Goal: Task Accomplishment & Management: Use online tool/utility

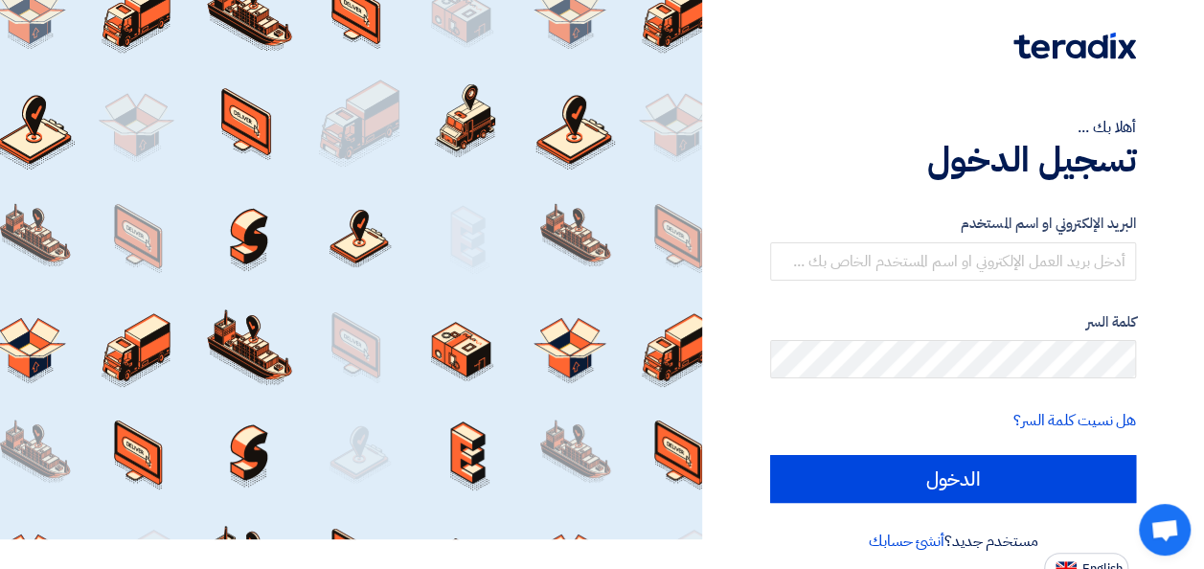
scroll to position [44, 0]
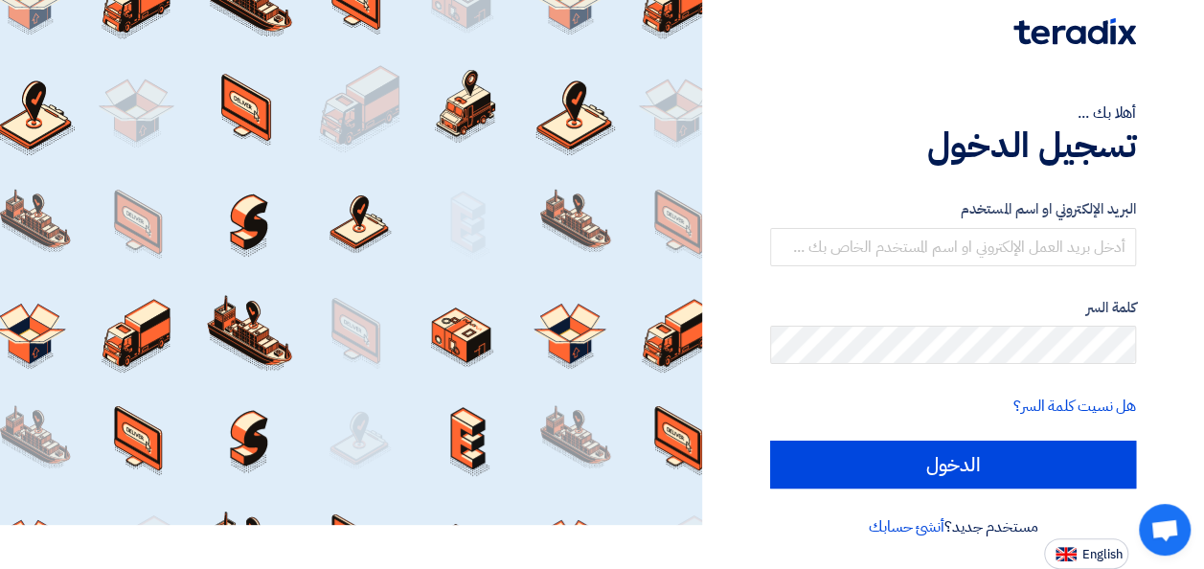
click at [1192, 489] on div "أهلا بك ... تسجيل الدخول البريد الإلكتروني او اسم [PERSON_NAME] كلمة السر هل نس…" at bounding box center [953, 262] width 502 height 613
drag, startPoint x: 1192, startPoint y: 489, endPoint x: 1101, endPoint y: 554, distance: 111.9
click at [1101, 554] on span "English" at bounding box center [1103, 554] width 40 height 13
type input "Sign in"
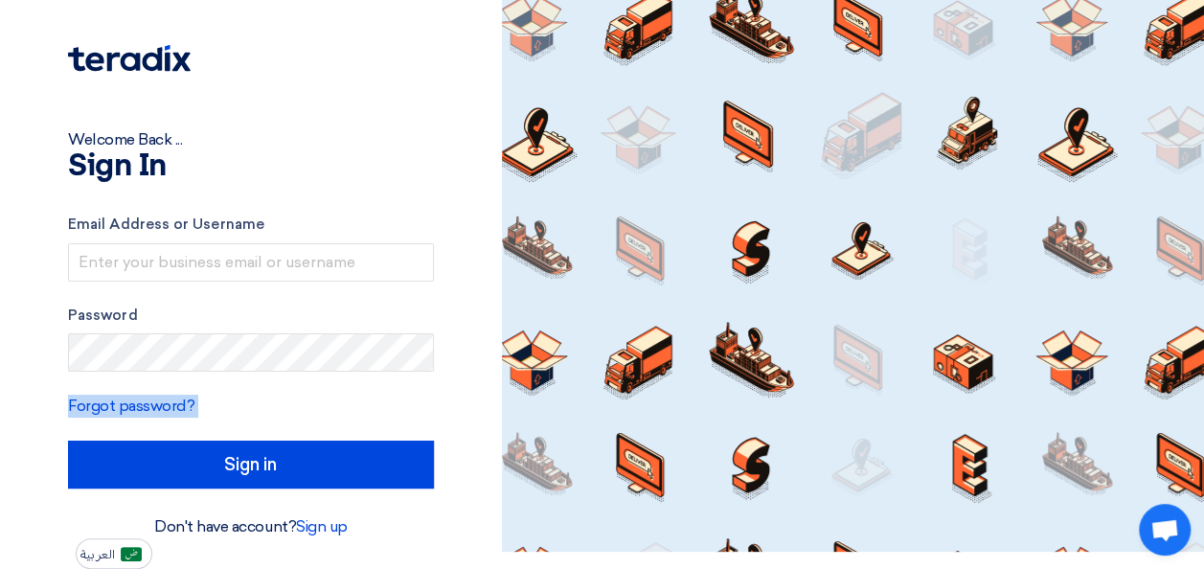
scroll to position [17, 0]
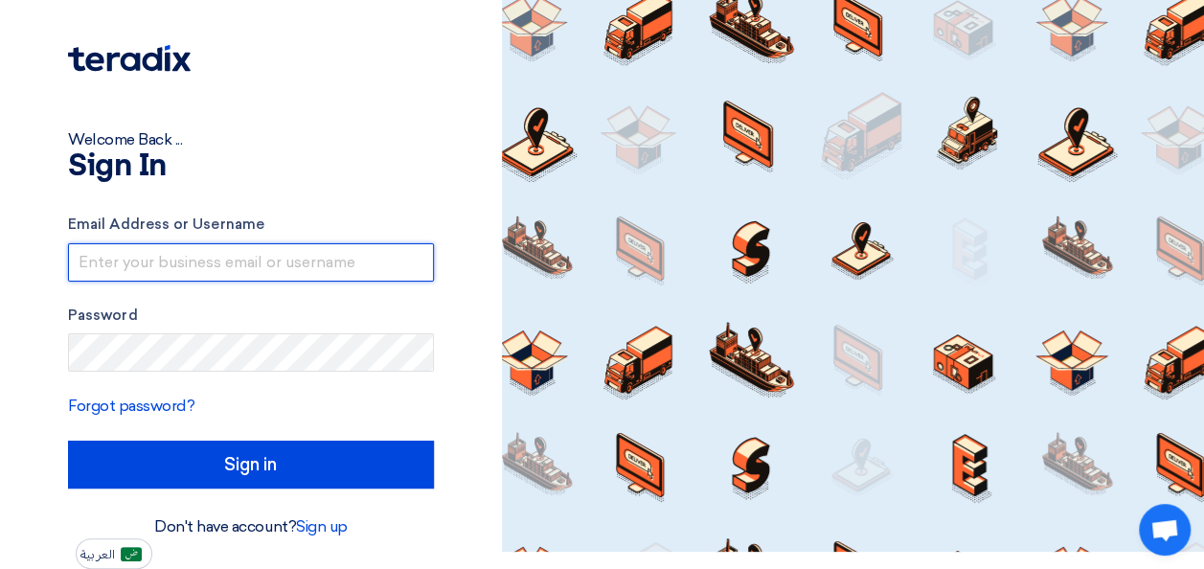
click at [171, 270] on input "text" at bounding box center [251, 262] width 366 height 38
type input "[EMAIL_ADDRESS][DOMAIN_NAME]"
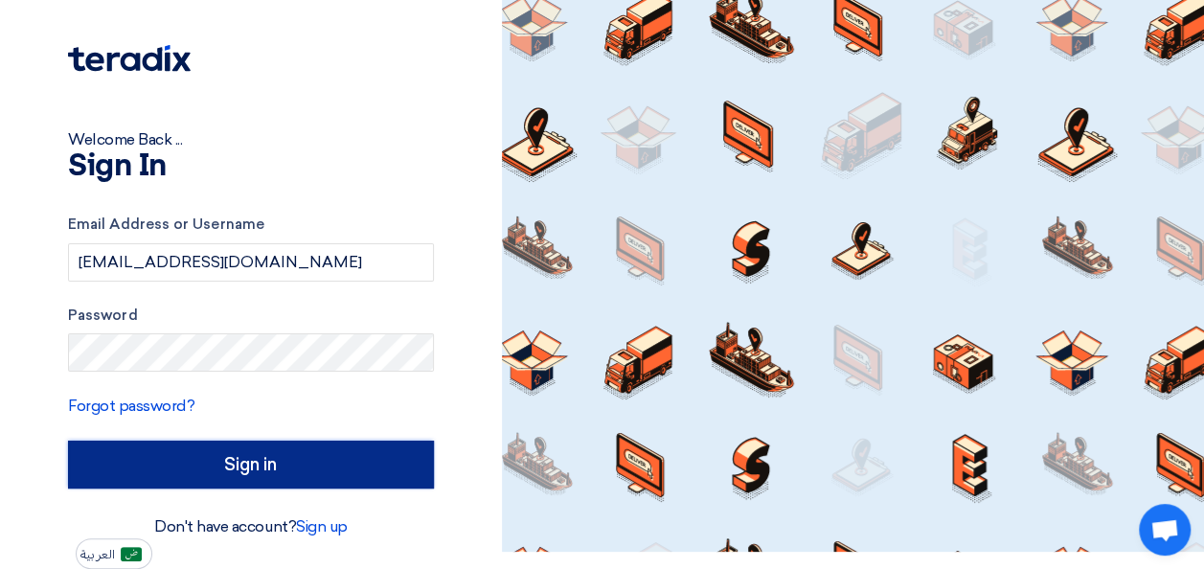
click at [263, 464] on input "Sign in" at bounding box center [251, 465] width 366 height 48
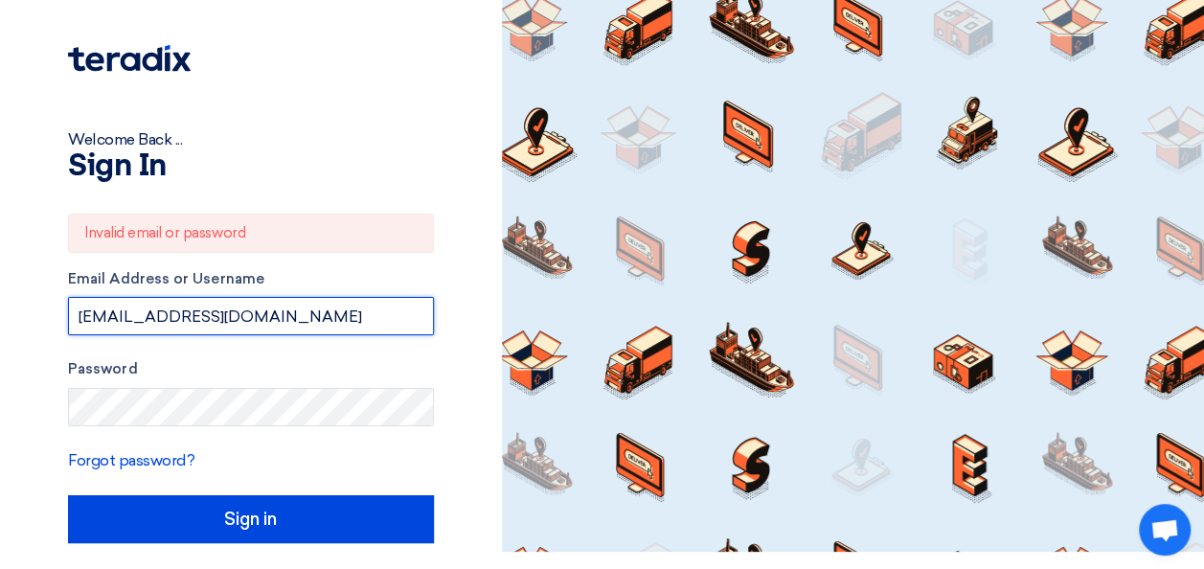
click at [305, 323] on input "[EMAIL_ADDRESS][DOMAIN_NAME]" at bounding box center [251, 316] width 366 height 38
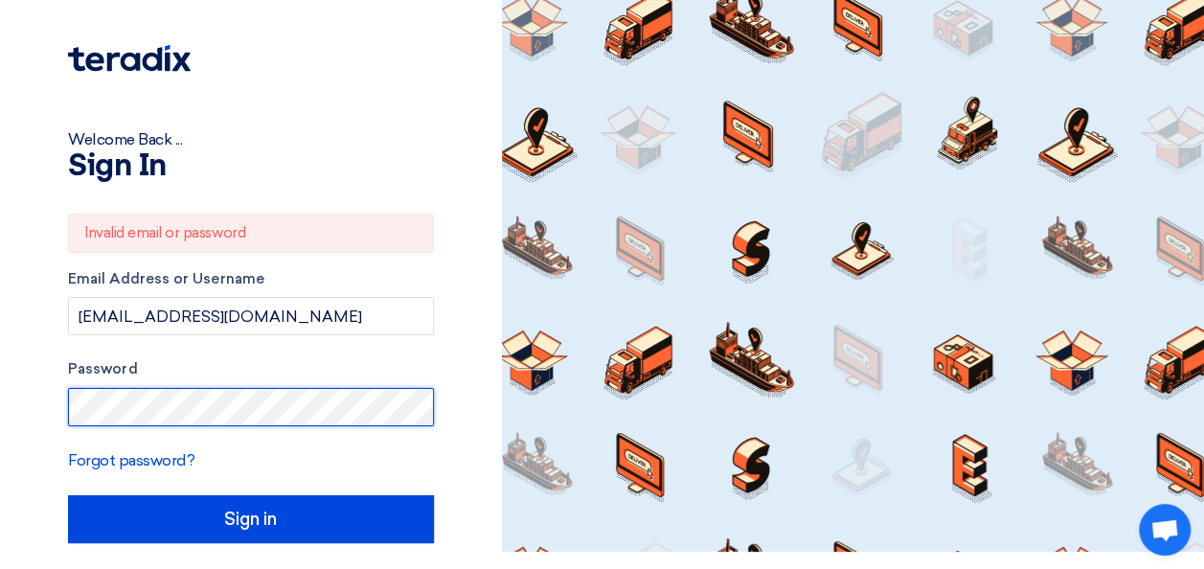
click at [2, 386] on div "Welcome Back ... Sign In Invalid email or password Email Address or Username [E…" at bounding box center [251, 303] width 502 height 641
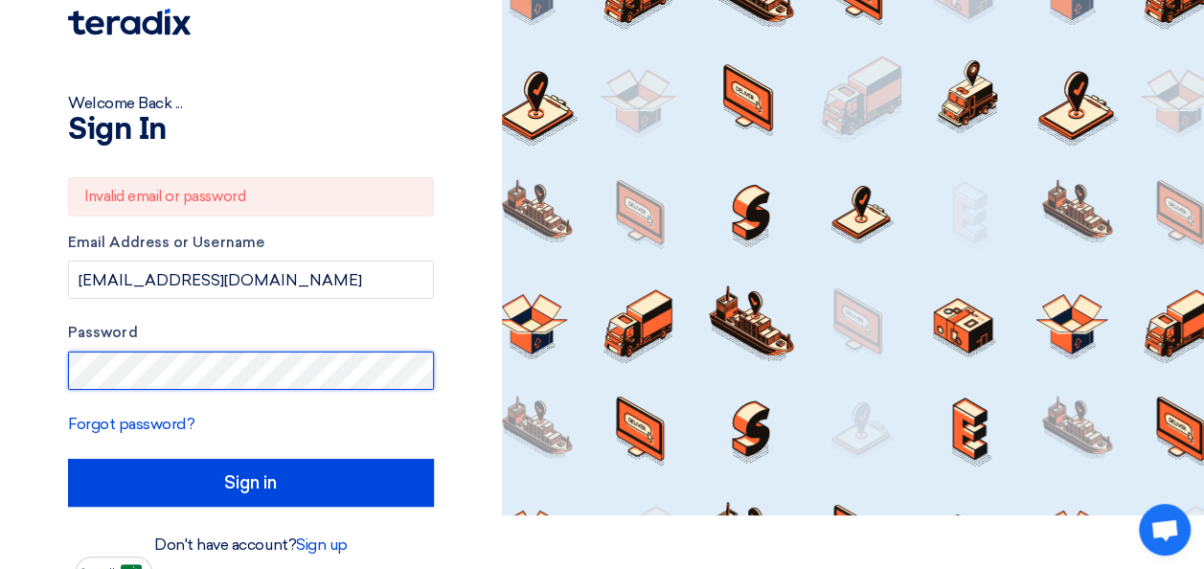
scroll to position [71, 0]
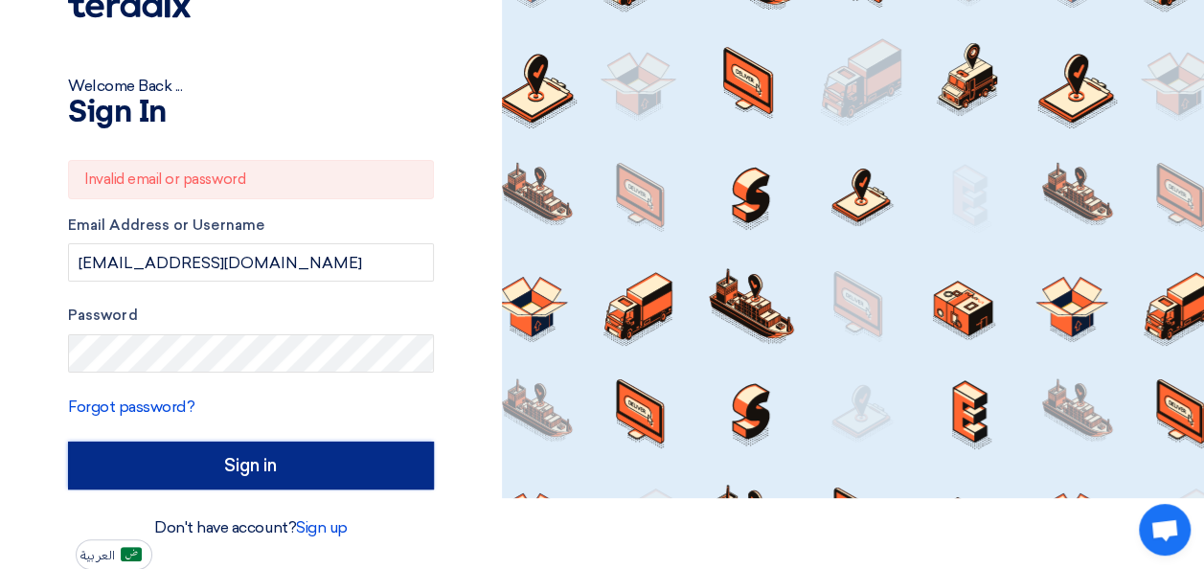
click at [286, 460] on input "Sign in" at bounding box center [251, 466] width 366 height 48
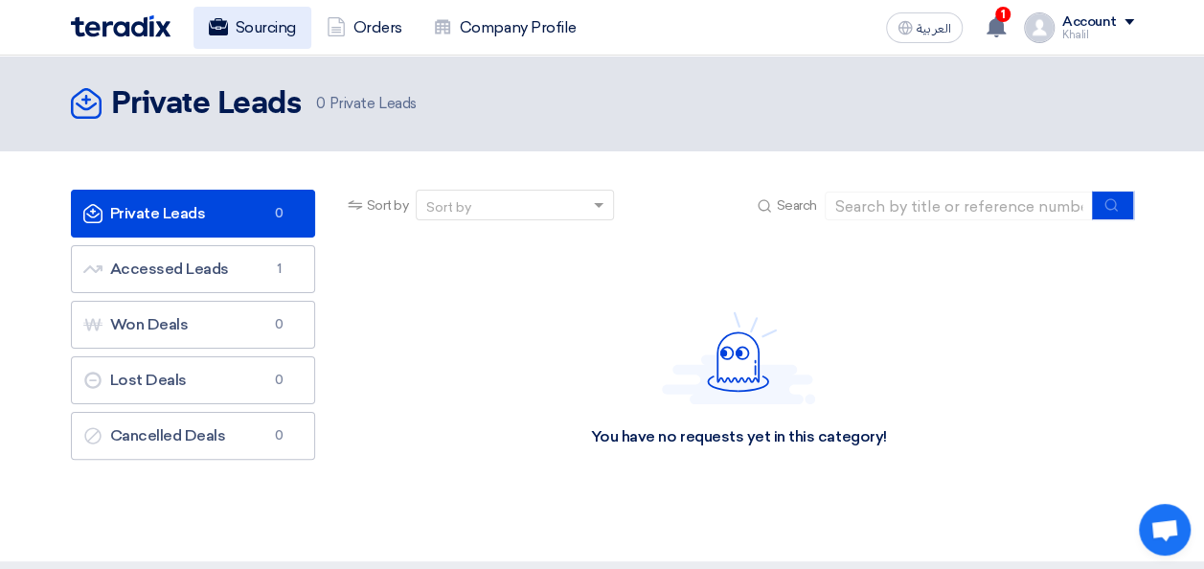
click at [228, 36] on link "Sourcing" at bounding box center [253, 28] width 118 height 42
click at [1004, 25] on use at bounding box center [996, 26] width 19 height 21
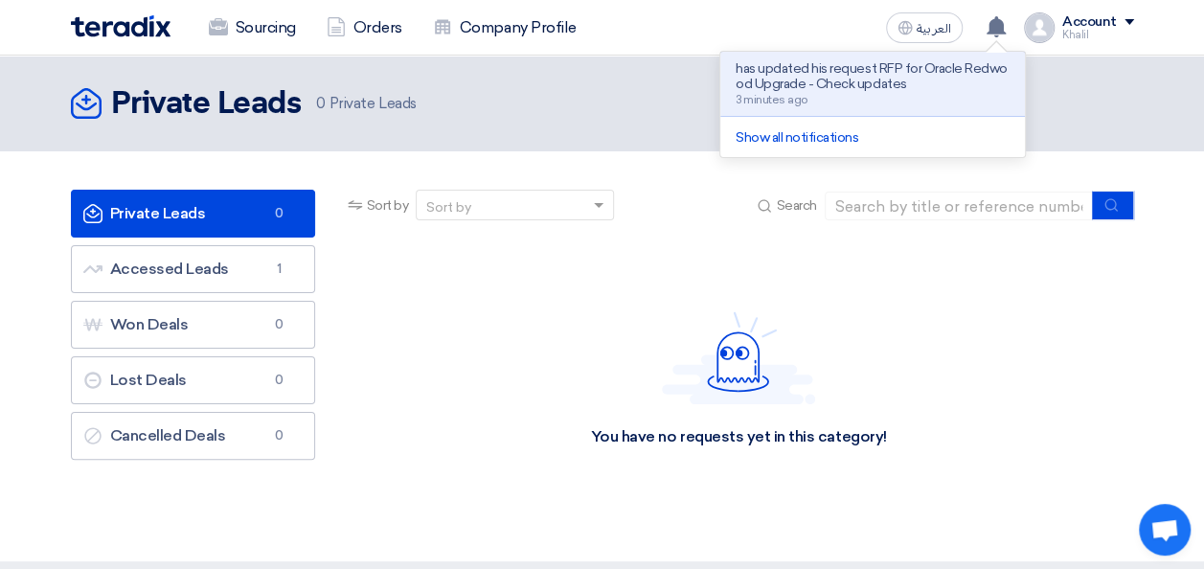
click at [854, 81] on p "has updated his request RFP for Oracle Redwood Upgrade - Check updates" at bounding box center [873, 76] width 274 height 31
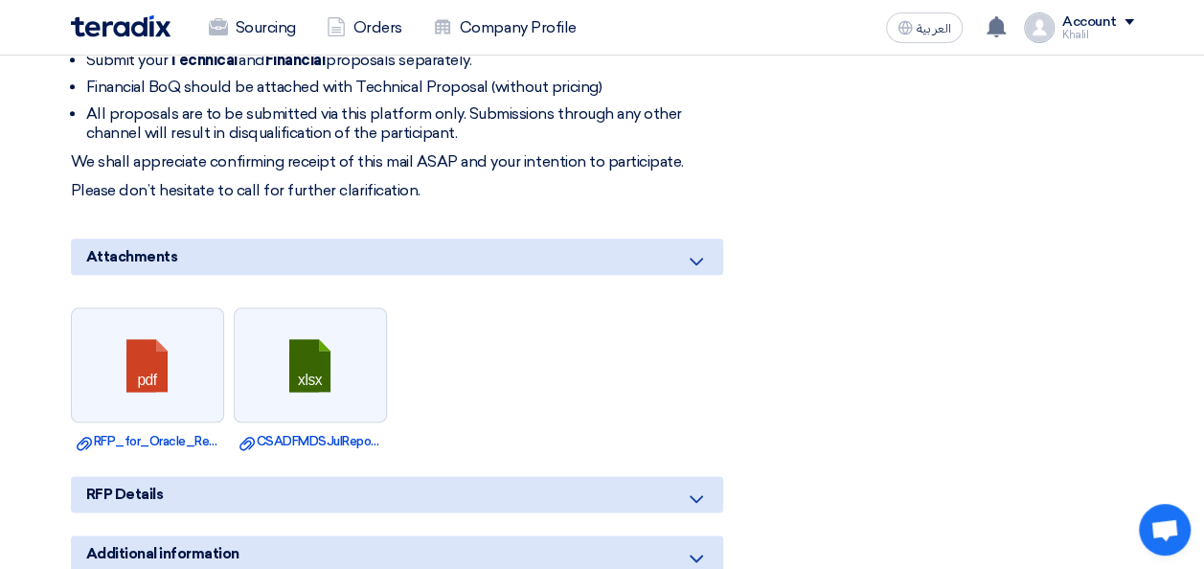
scroll to position [1150, 0]
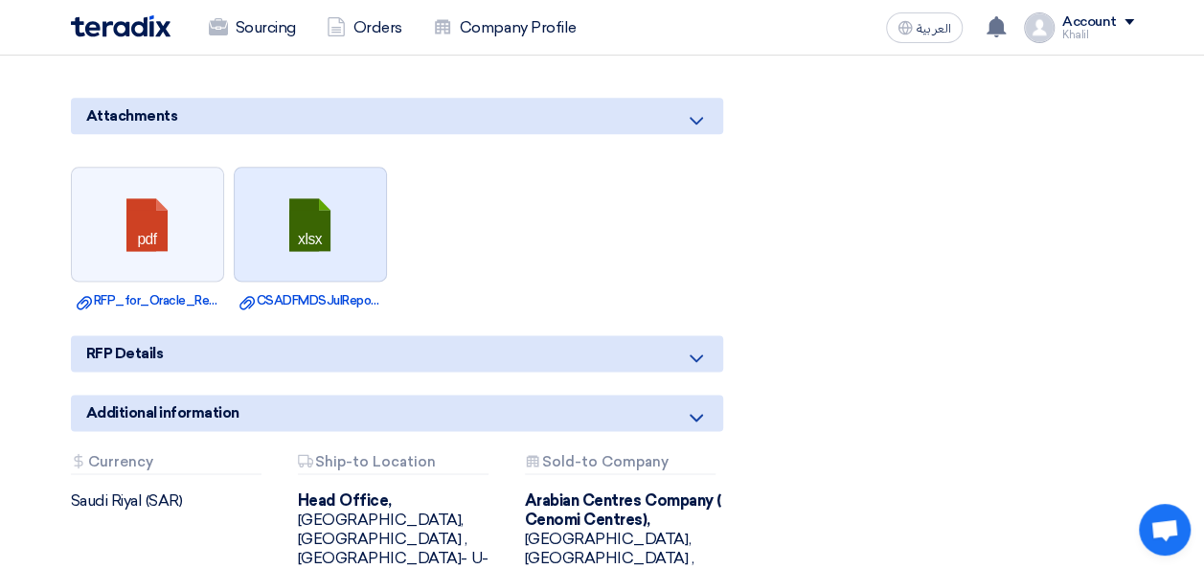
click at [337, 241] on link at bounding box center [311, 225] width 153 height 115
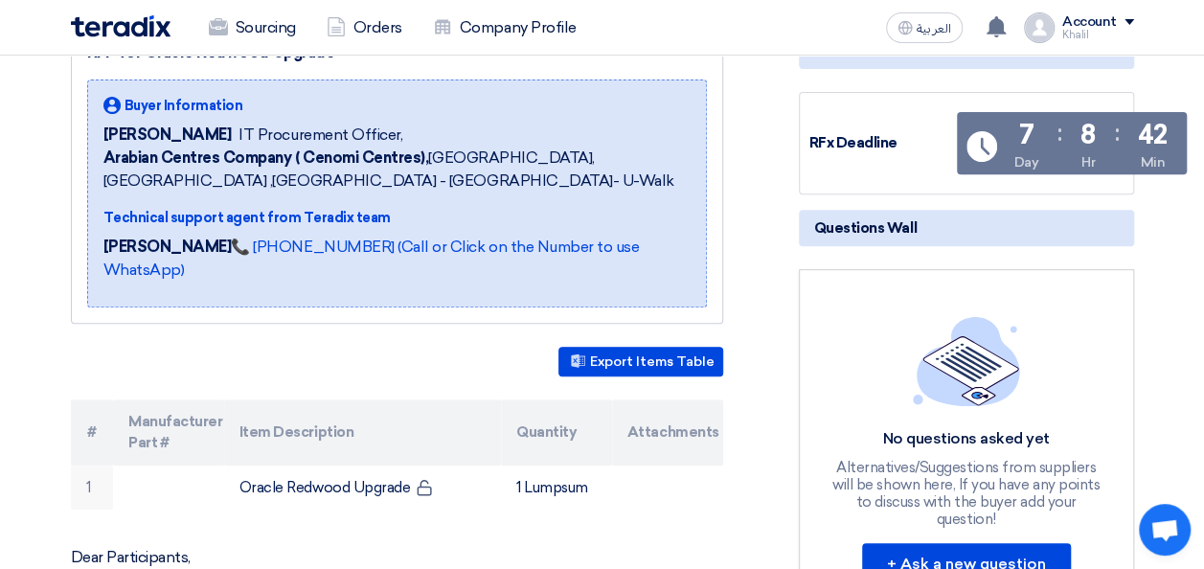
scroll to position [383, 0]
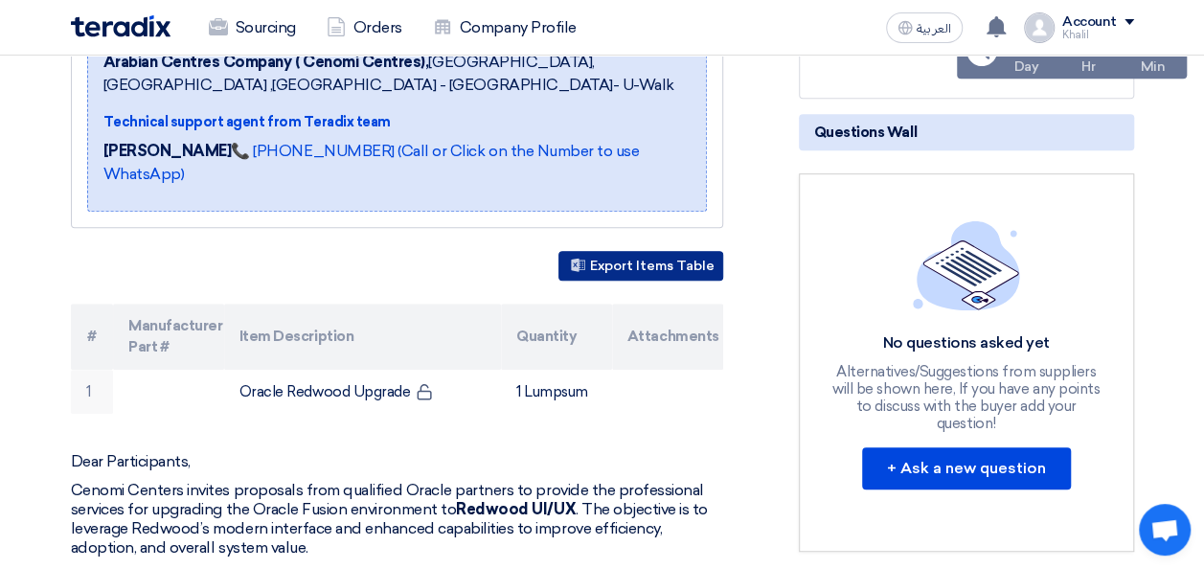
click at [620, 251] on button "Export Items Table" at bounding box center [641, 266] width 165 height 30
